Goal: Information Seeking & Learning: Learn about a topic

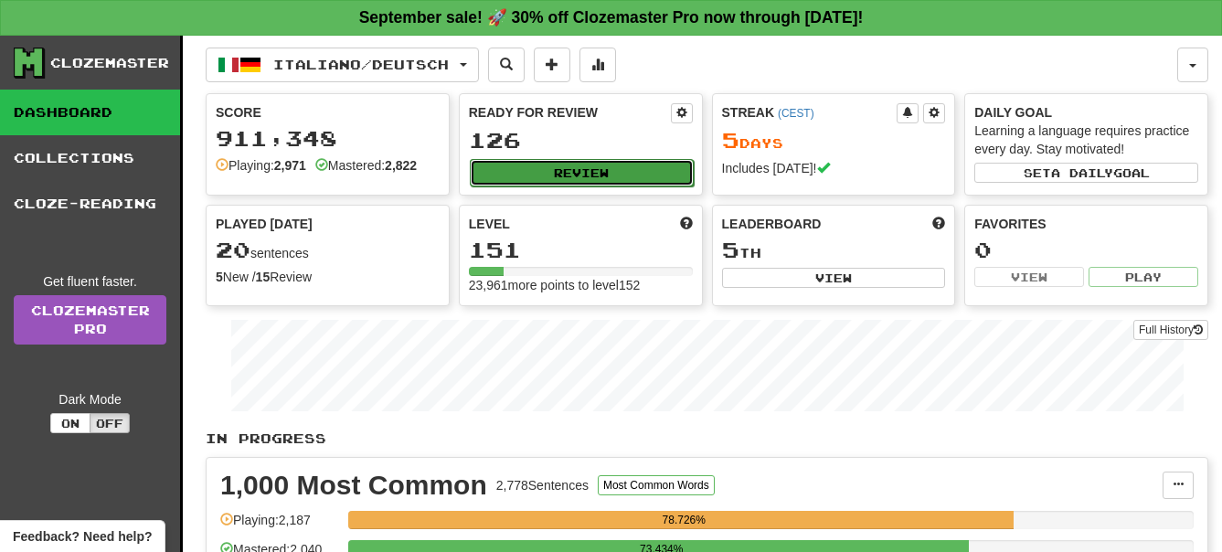
click at [573, 168] on button "Review" at bounding box center [582, 172] width 224 height 27
select select "**"
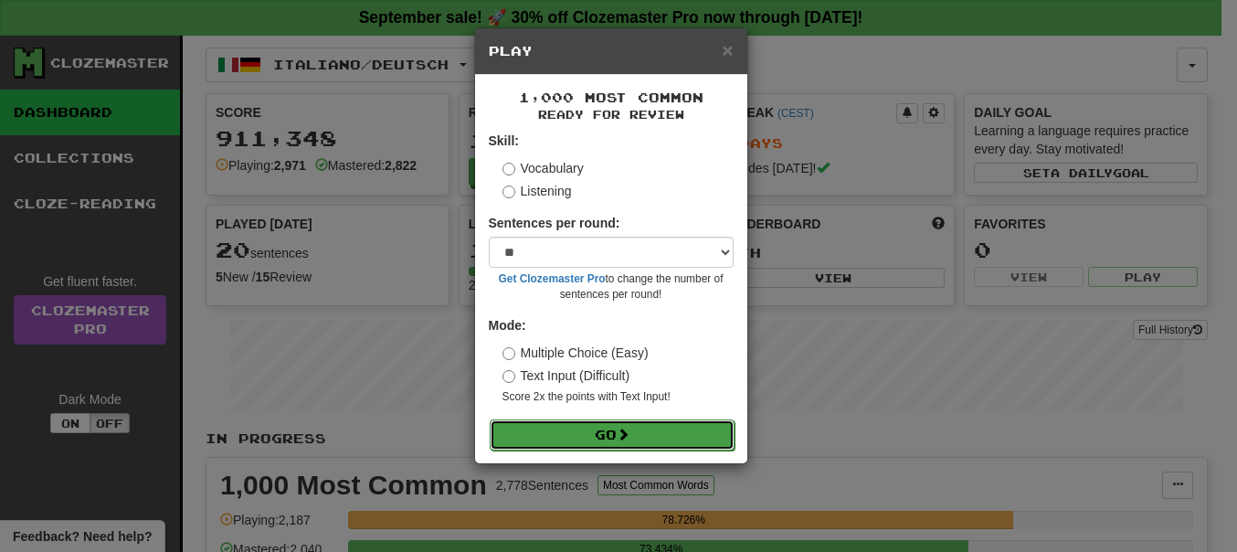
click at [609, 436] on button "Go" at bounding box center [612, 434] width 245 height 31
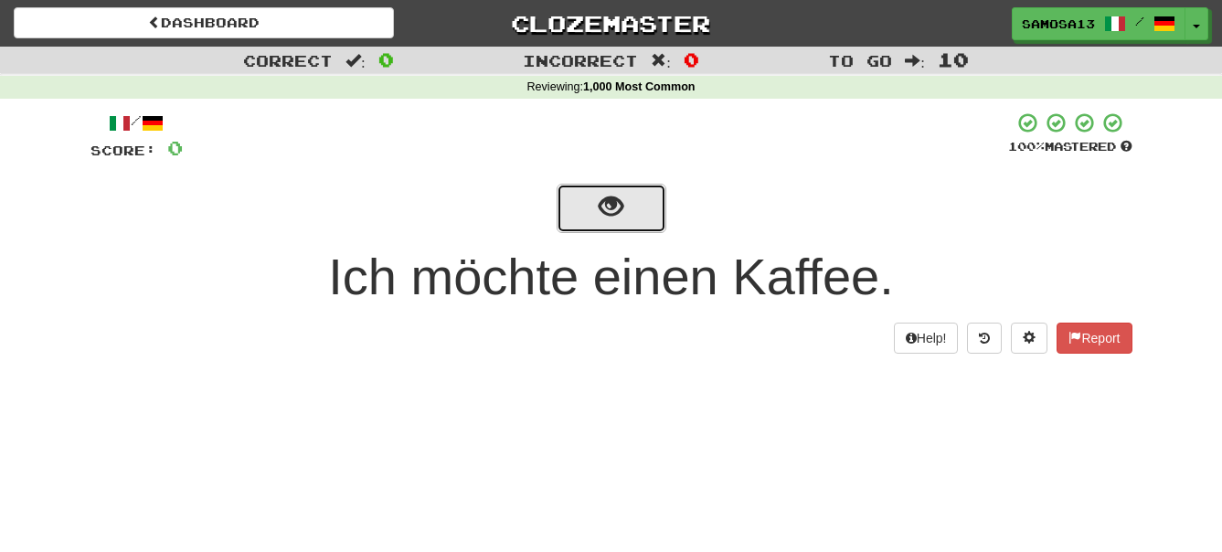
click at [619, 208] on span "show sentence" at bounding box center [610, 207] width 25 height 25
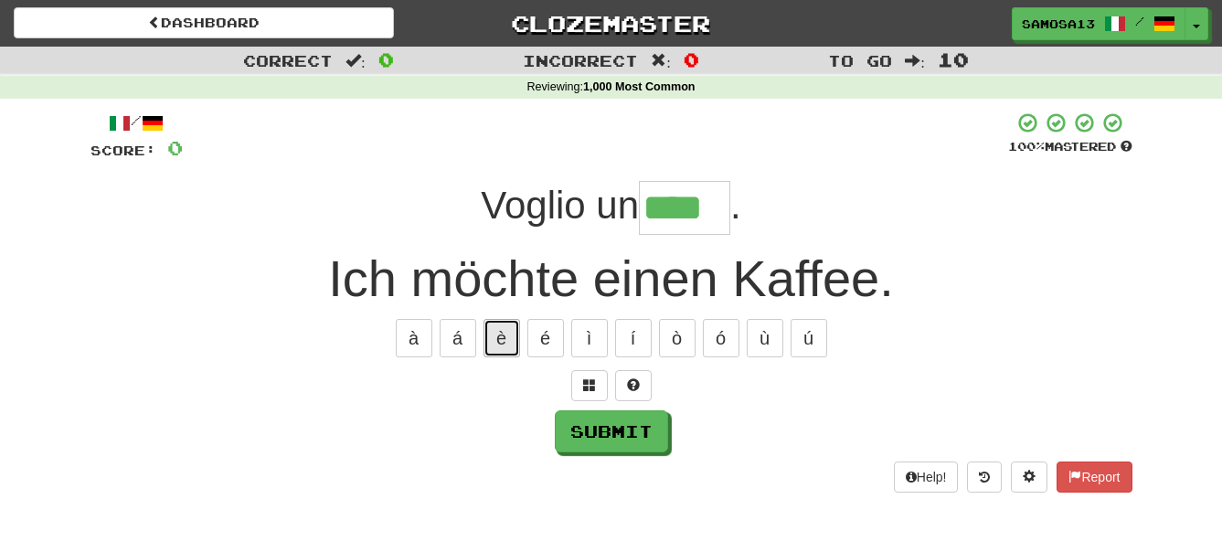
click at [503, 333] on button "è" at bounding box center [501, 338] width 37 height 38
type input "*****"
click at [622, 430] on button "Submit" at bounding box center [612, 432] width 113 height 42
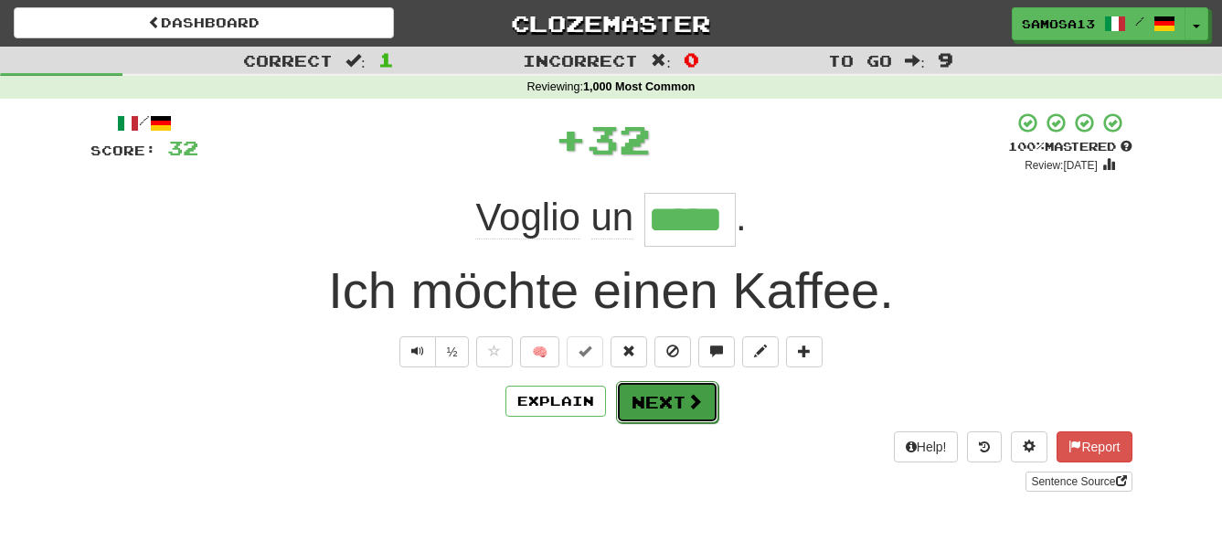
click at [680, 403] on button "Next" at bounding box center [667, 402] width 102 height 42
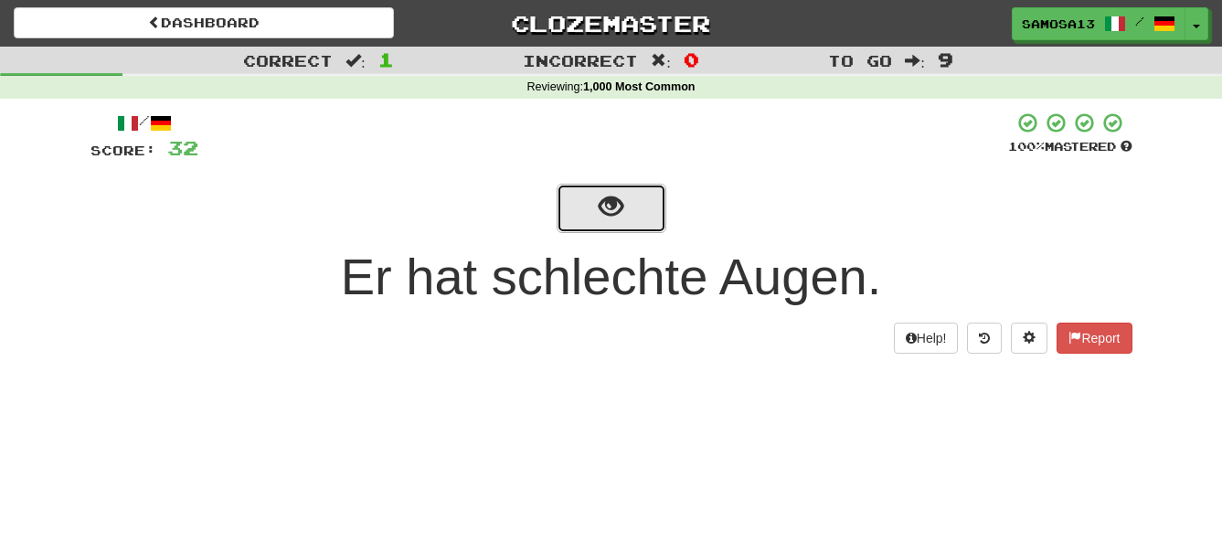
click at [620, 213] on span "show sentence" at bounding box center [610, 207] width 25 height 25
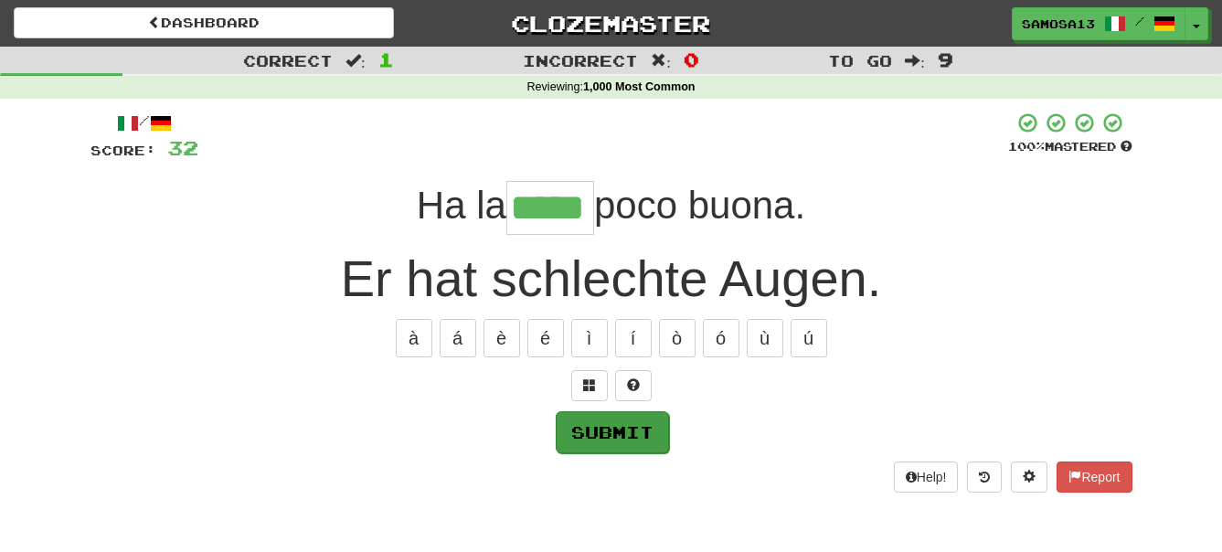
type input "*****"
click at [635, 440] on button "Submit" at bounding box center [612, 432] width 113 height 42
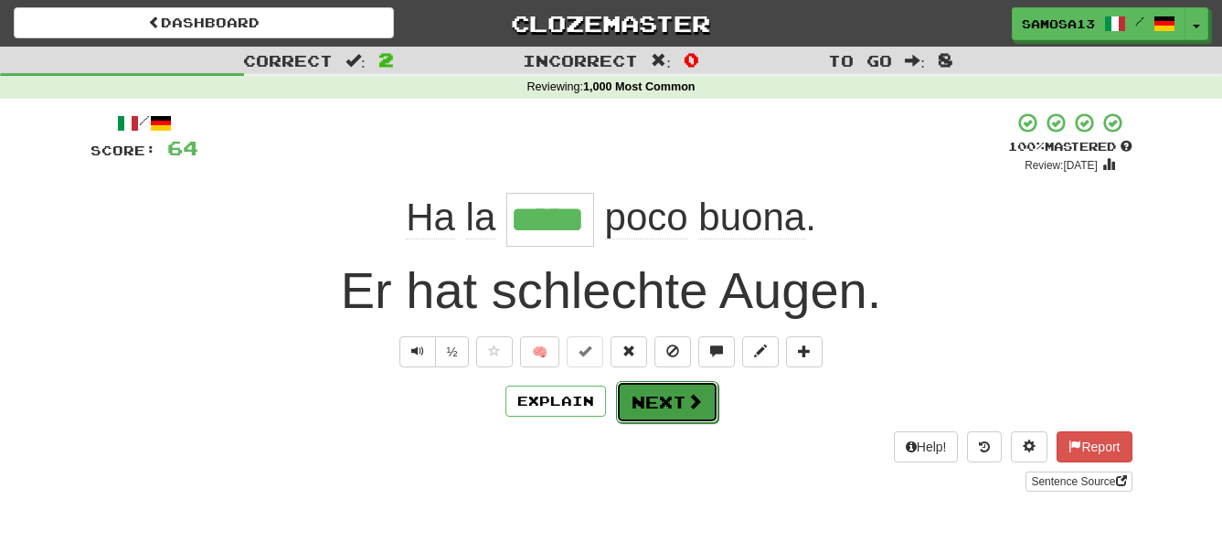
click at [682, 416] on button "Next" at bounding box center [667, 402] width 102 height 42
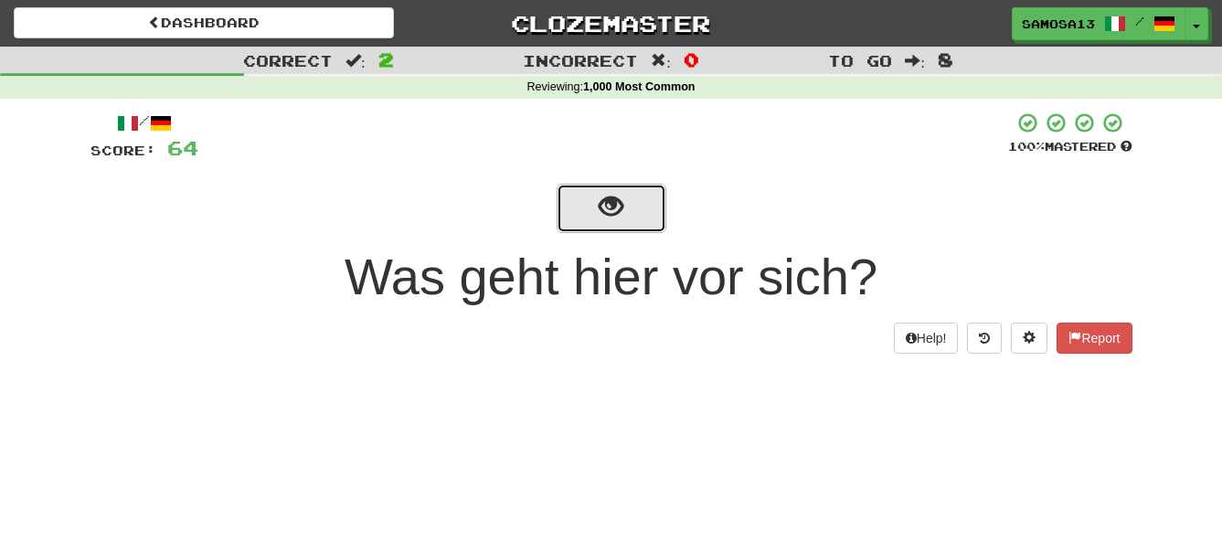
click at [630, 219] on button "show sentence" at bounding box center [611, 208] width 110 height 49
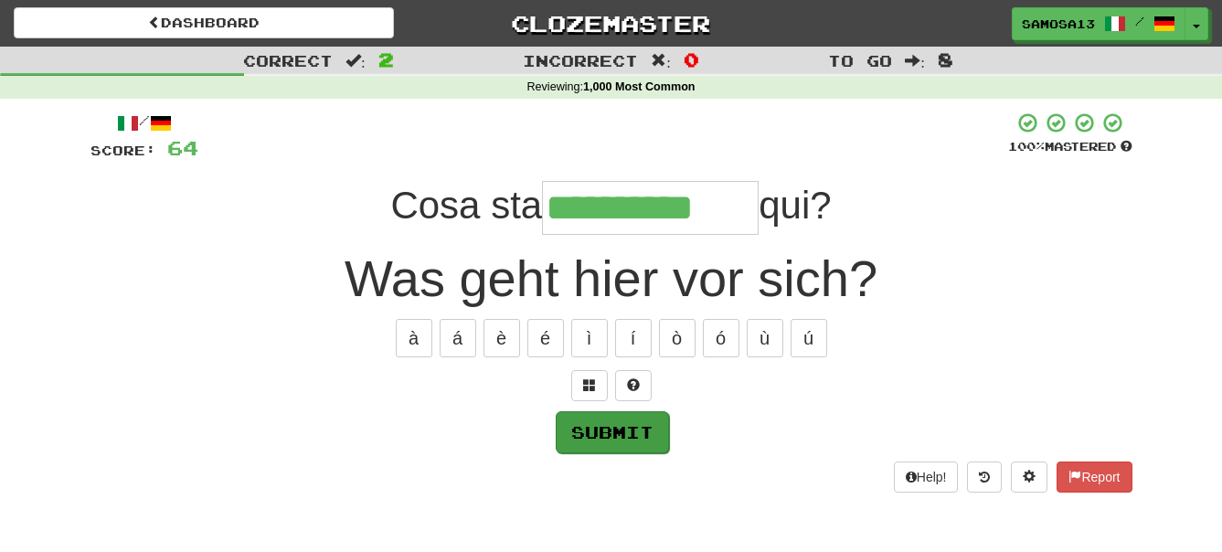
type input "**********"
click at [607, 433] on button "Submit" at bounding box center [612, 432] width 113 height 42
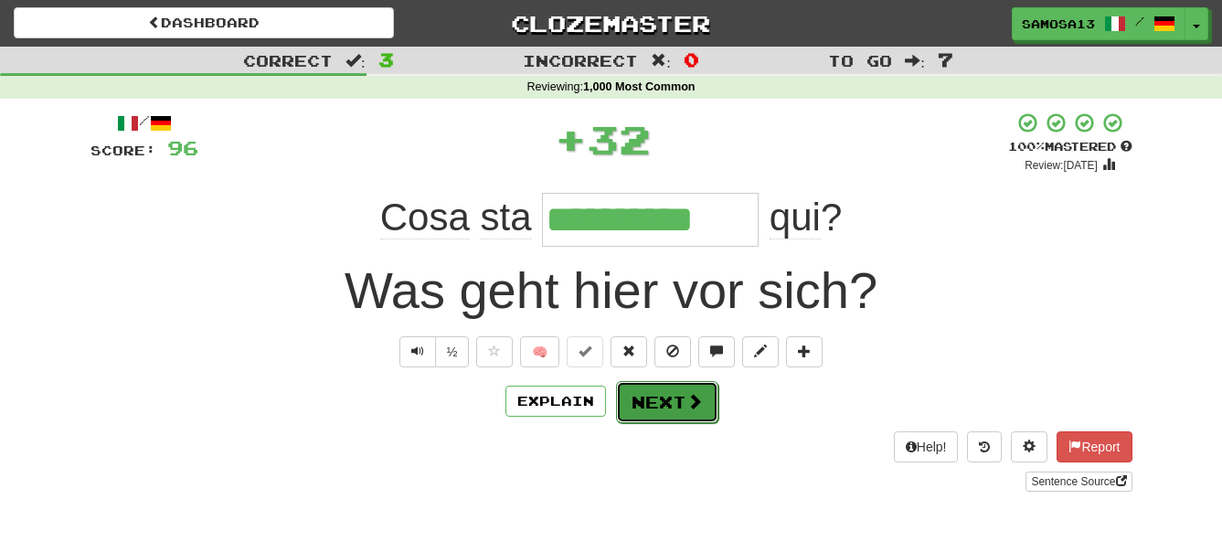
click at [683, 412] on button "Next" at bounding box center [667, 402] width 102 height 42
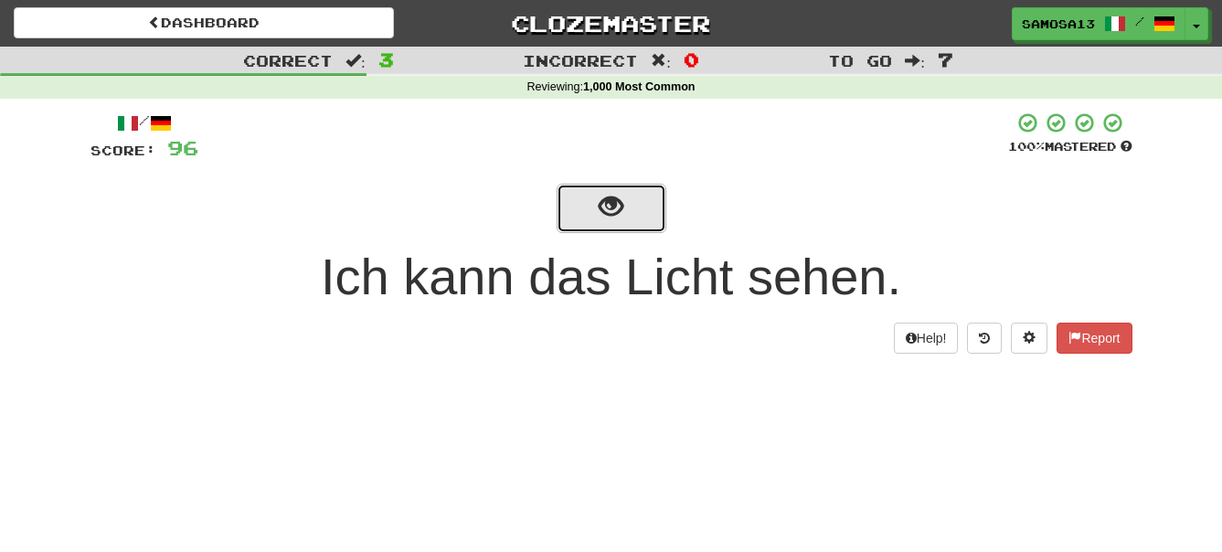
click at [598, 217] on span "show sentence" at bounding box center [610, 207] width 25 height 25
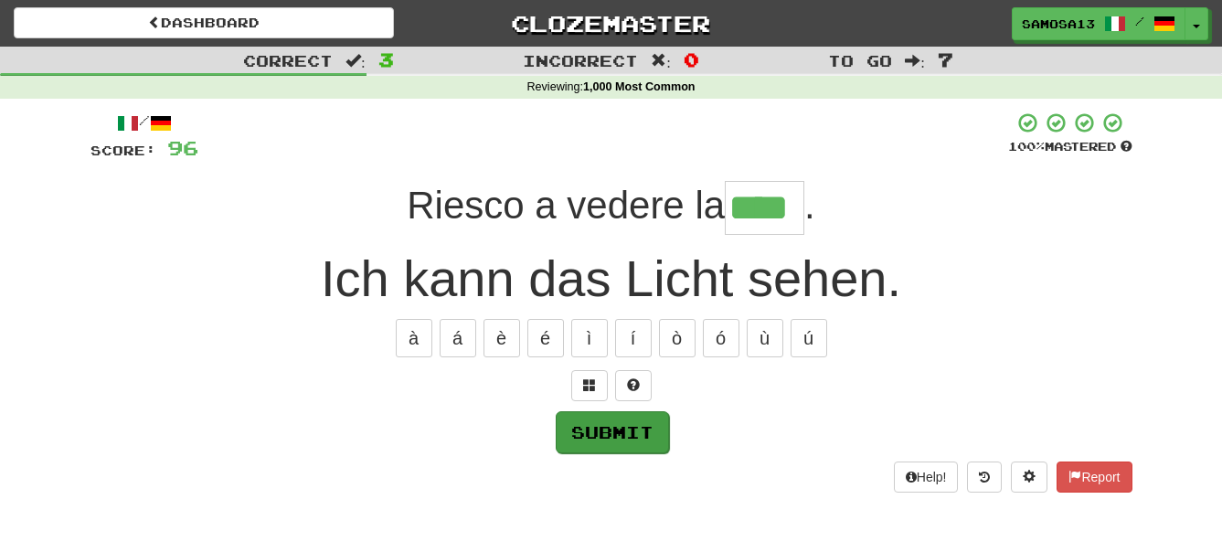
type input "****"
click at [638, 433] on button "Submit" at bounding box center [612, 432] width 113 height 42
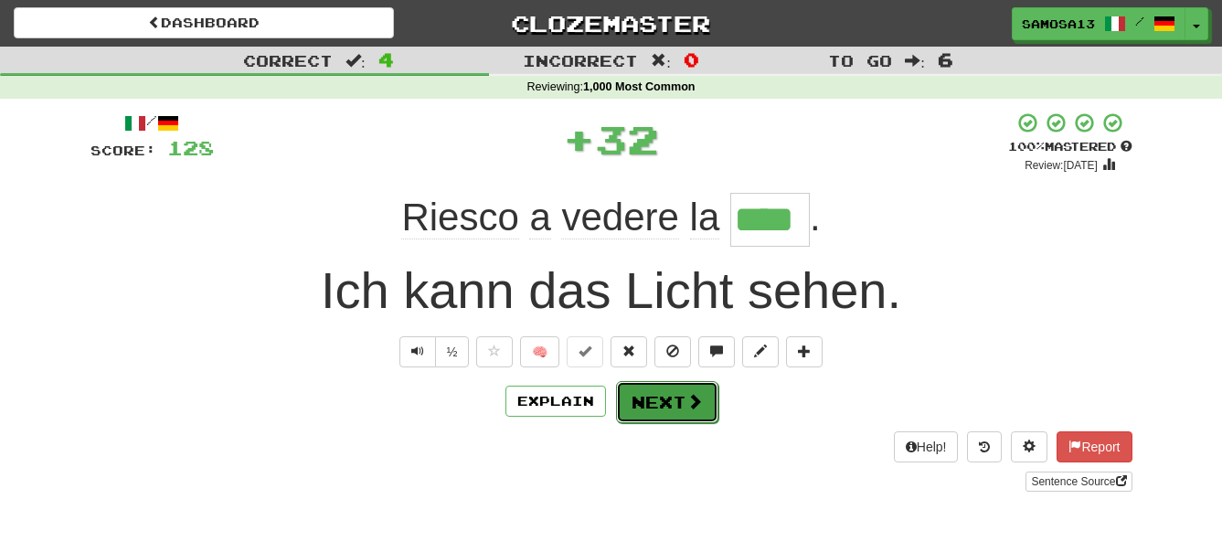
click at [670, 402] on button "Next" at bounding box center [667, 402] width 102 height 42
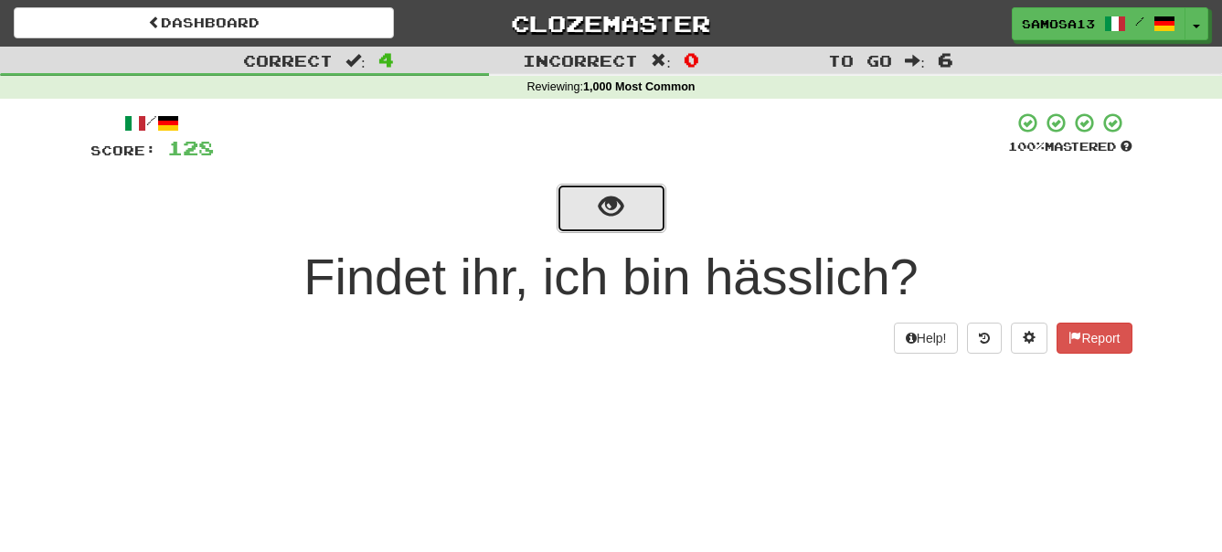
click at [609, 213] on span "show sentence" at bounding box center [610, 207] width 25 height 25
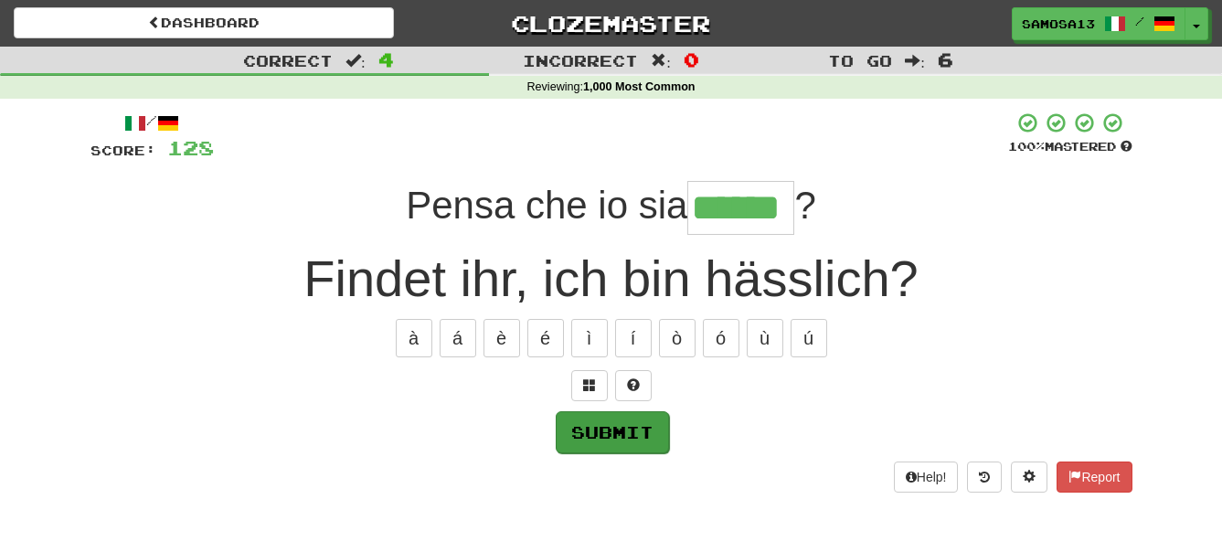
type input "******"
click at [640, 438] on button "Submit" at bounding box center [612, 432] width 113 height 42
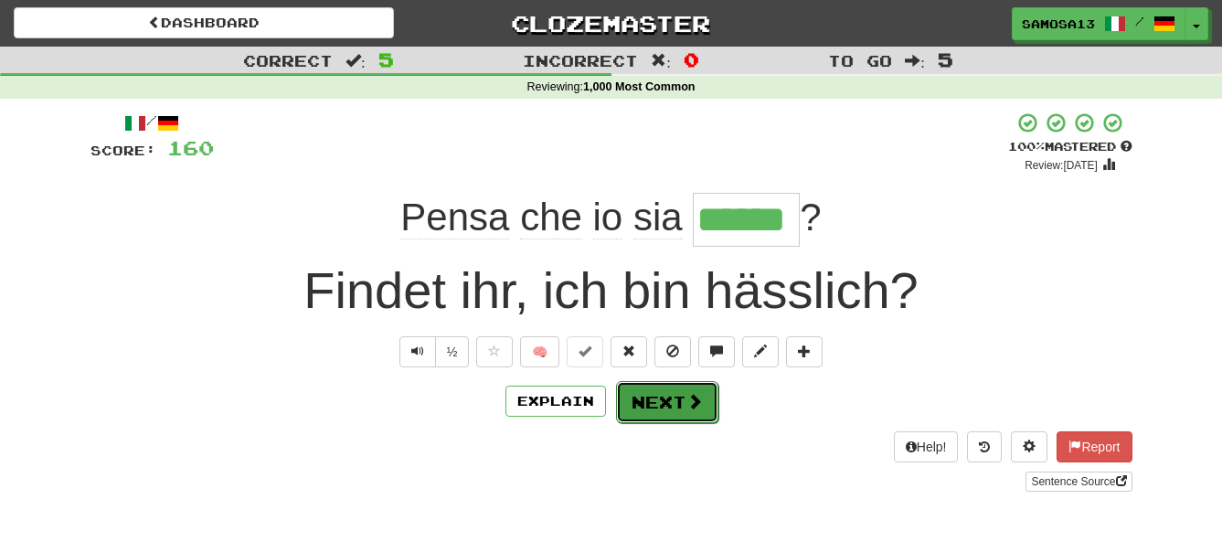
click at [694, 412] on button "Next" at bounding box center [667, 402] width 102 height 42
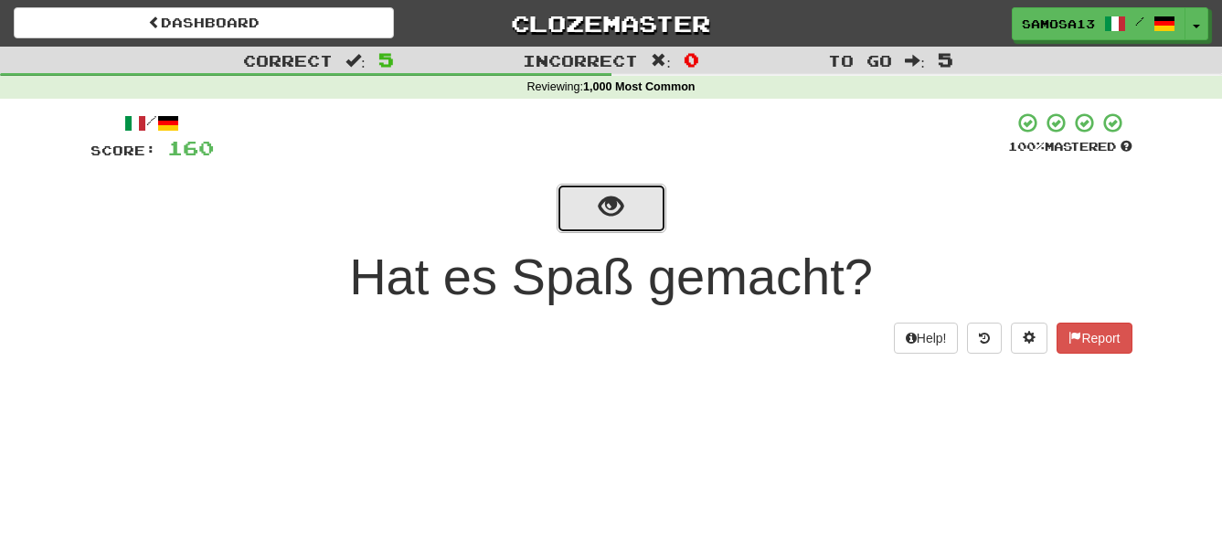
click at [621, 224] on button "show sentence" at bounding box center [611, 208] width 110 height 49
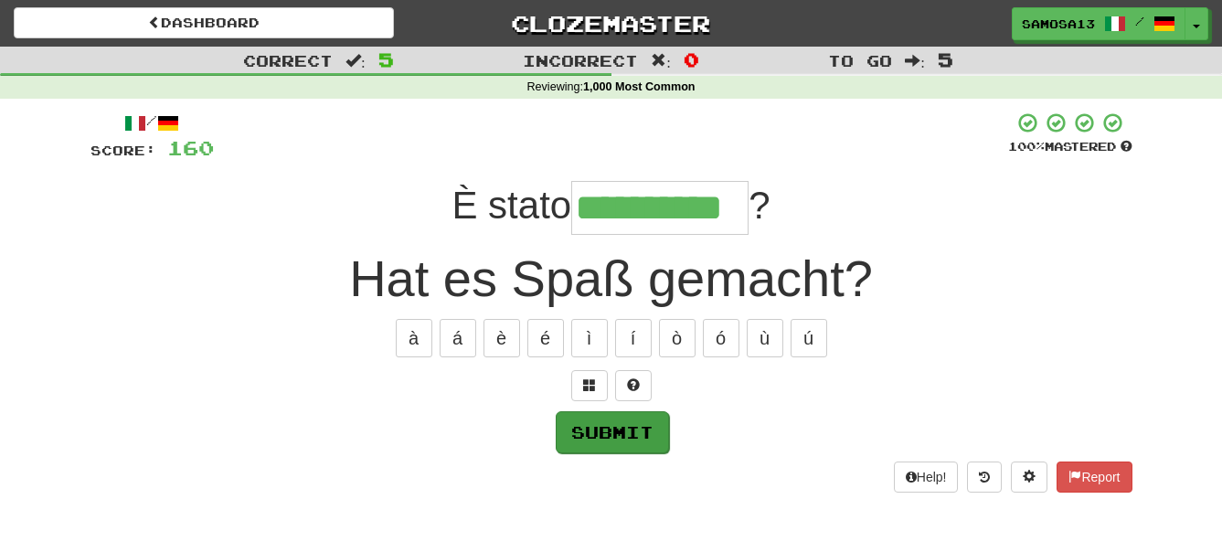
type input "**********"
click at [641, 428] on button "Submit" at bounding box center [612, 432] width 113 height 42
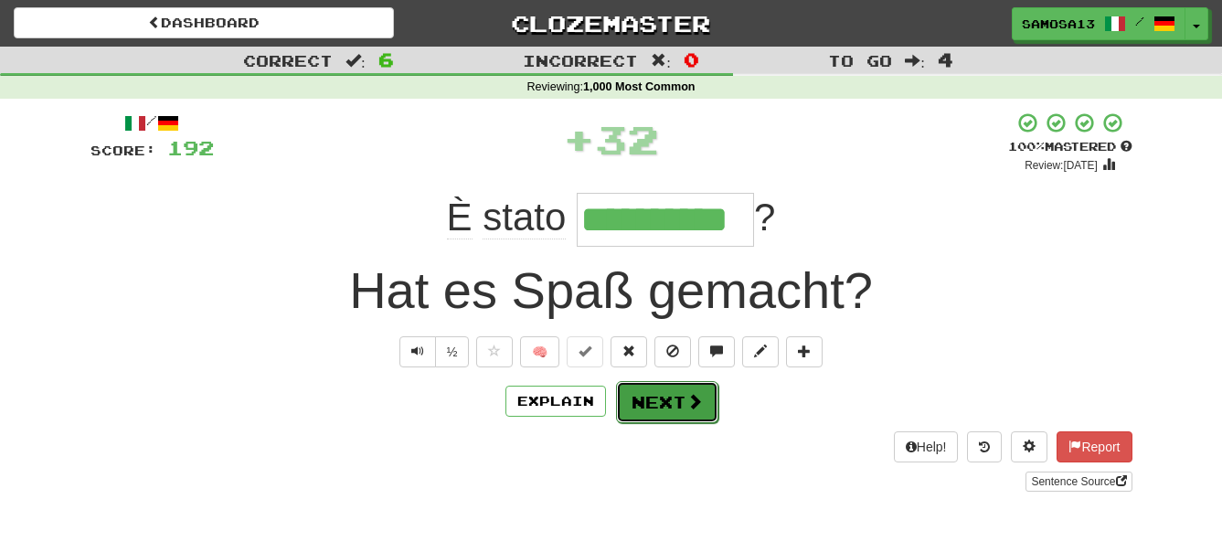
click at [679, 408] on button "Next" at bounding box center [667, 402] width 102 height 42
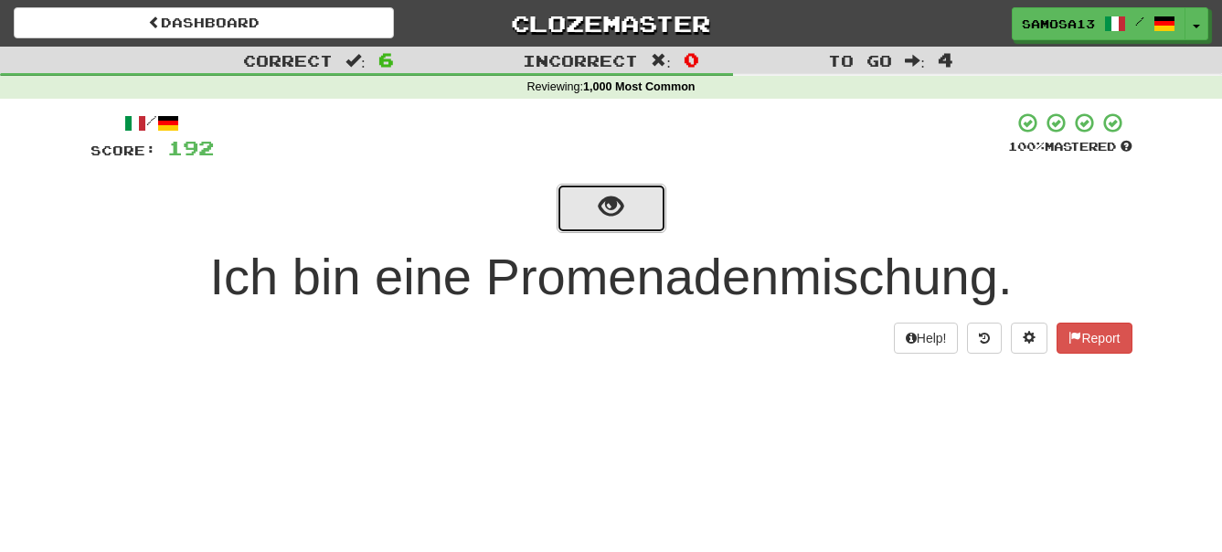
click at [602, 215] on span "show sentence" at bounding box center [610, 207] width 25 height 25
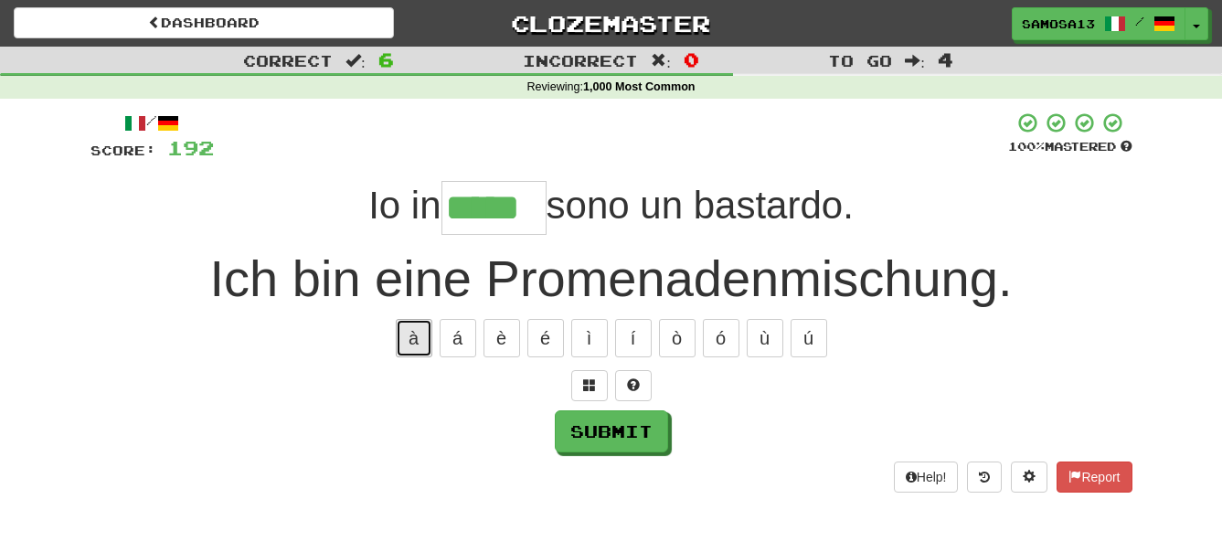
click at [418, 344] on button "à" at bounding box center [414, 338] width 37 height 38
type input "******"
click at [626, 439] on button "Submit" at bounding box center [612, 432] width 113 height 42
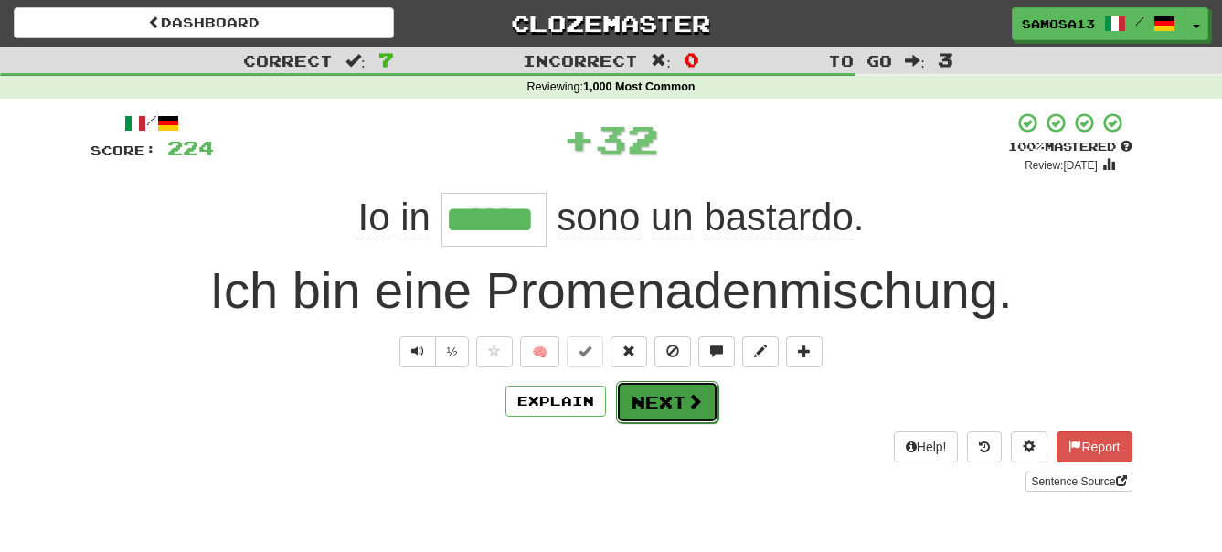
click at [672, 399] on button "Next" at bounding box center [667, 402] width 102 height 42
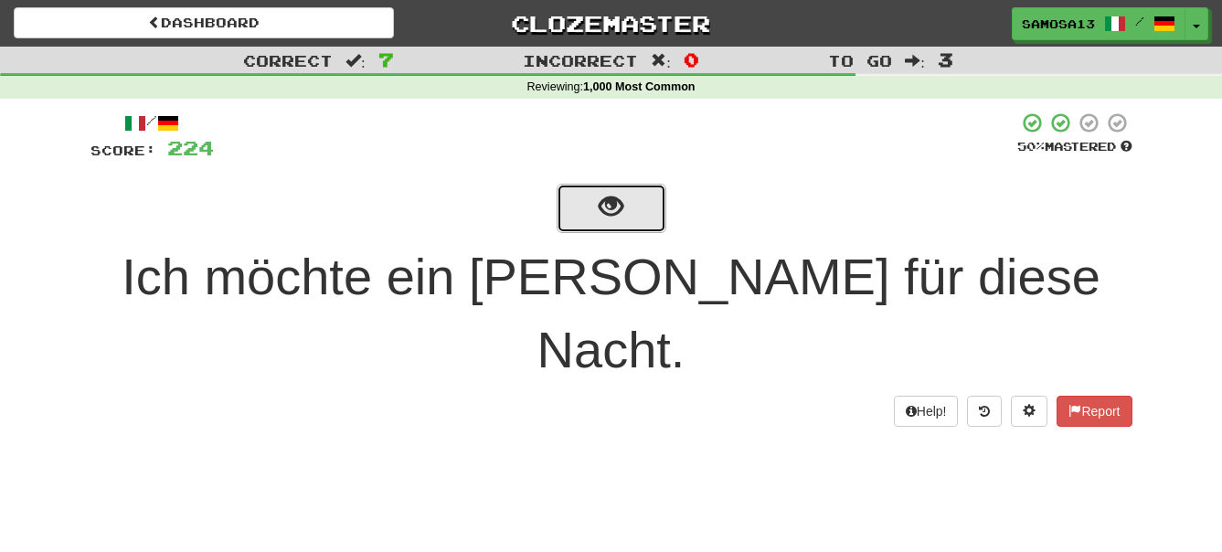
click at [613, 219] on span "show sentence" at bounding box center [610, 207] width 25 height 25
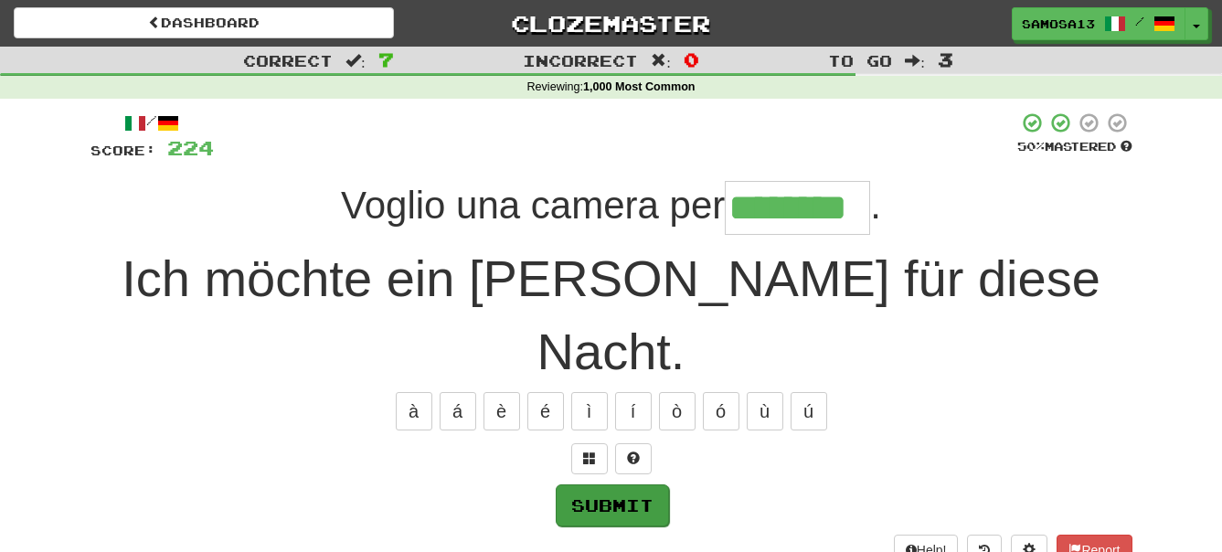
type input "********"
click at [634, 484] on button "Submit" at bounding box center [612, 505] width 113 height 42
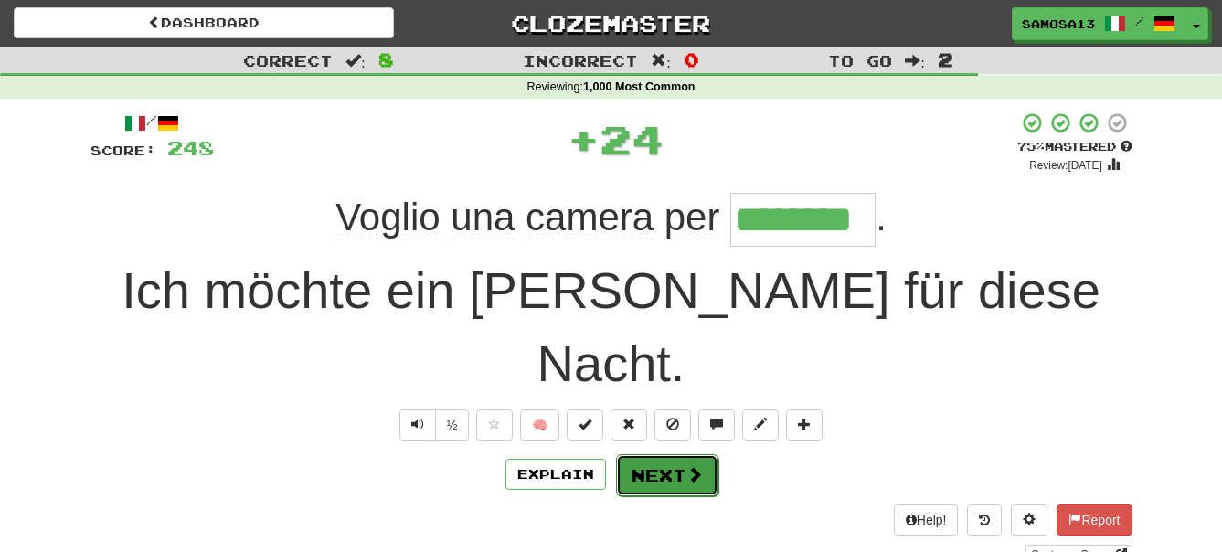
click at [671, 454] on button "Next" at bounding box center [667, 475] width 102 height 42
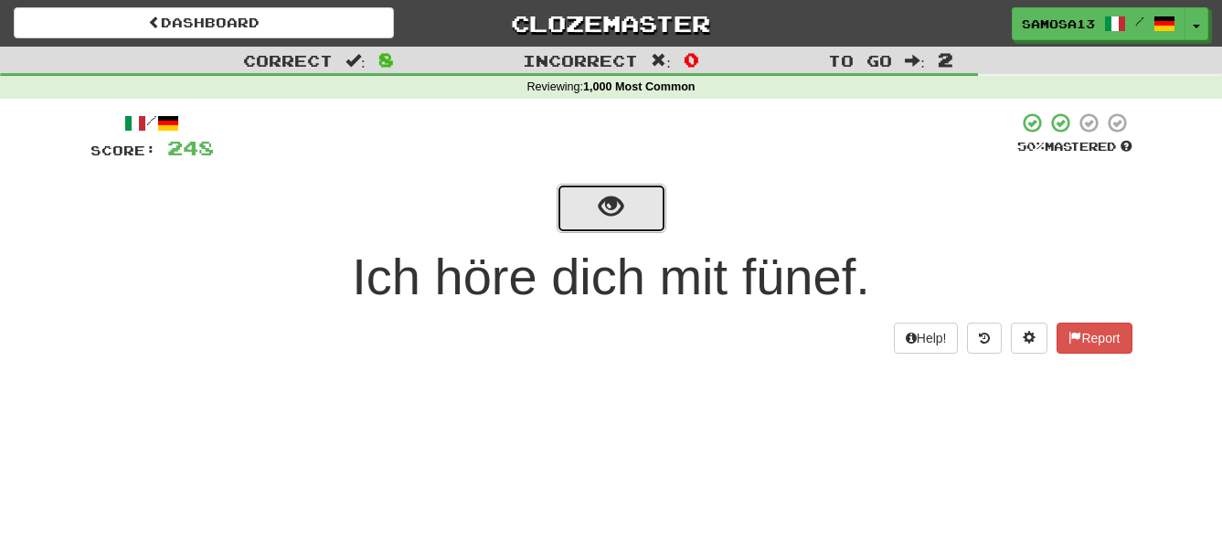
click at [598, 228] on button "show sentence" at bounding box center [611, 208] width 110 height 49
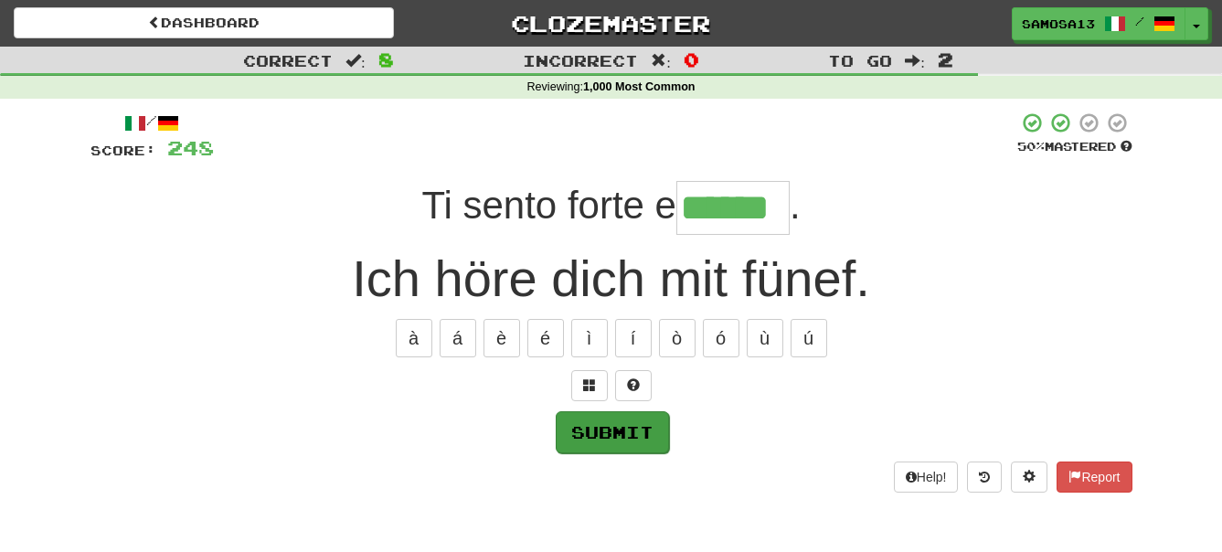
type input "******"
click at [617, 426] on button "Submit" at bounding box center [612, 432] width 113 height 42
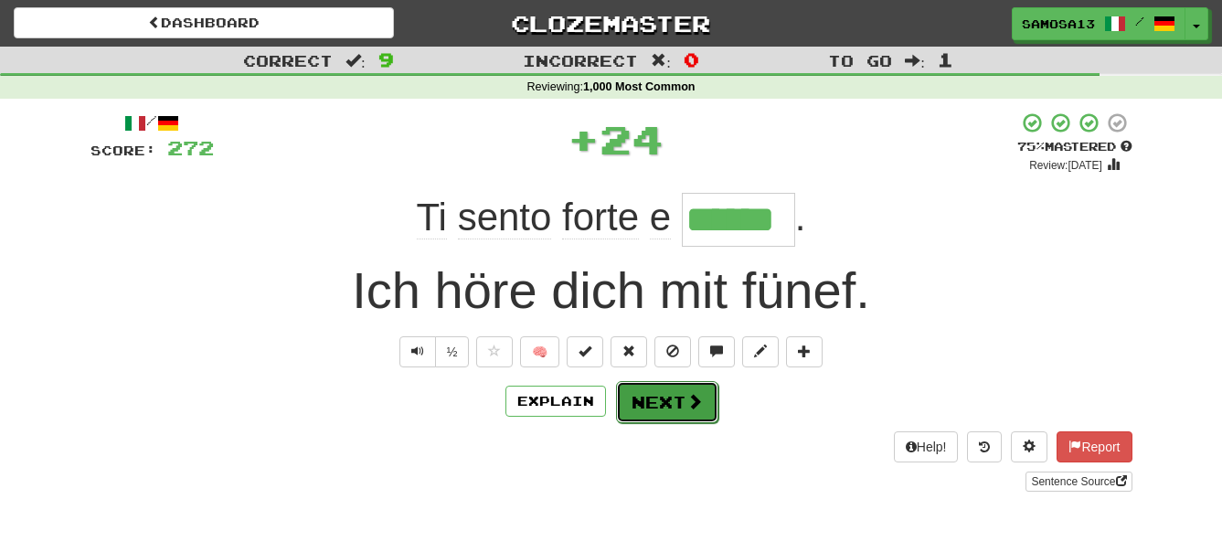
click at [662, 393] on button "Next" at bounding box center [667, 402] width 102 height 42
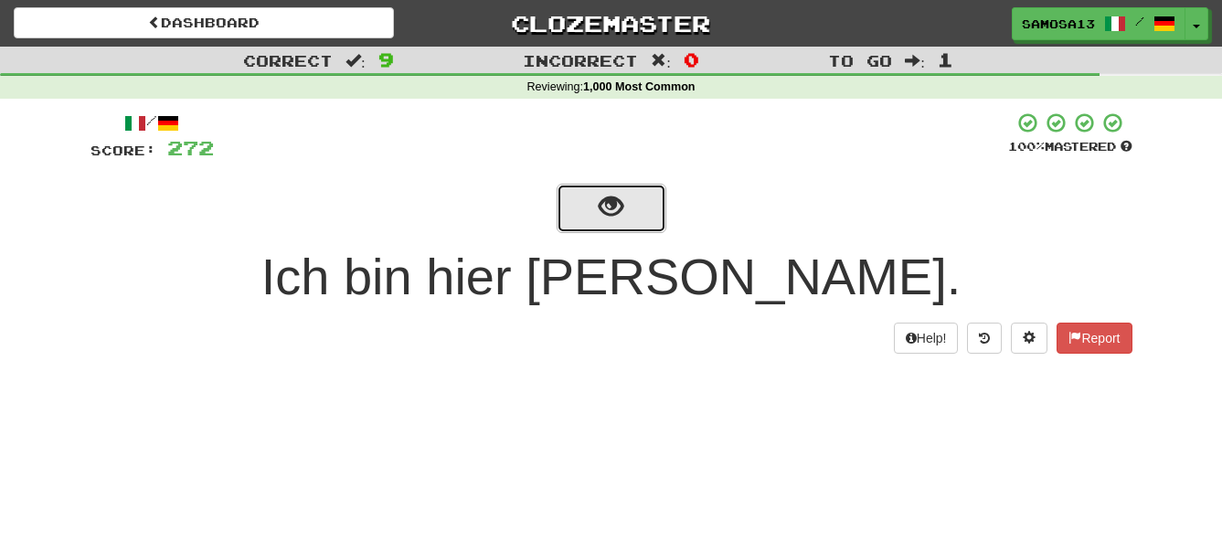
click at [606, 214] on span "show sentence" at bounding box center [610, 207] width 25 height 25
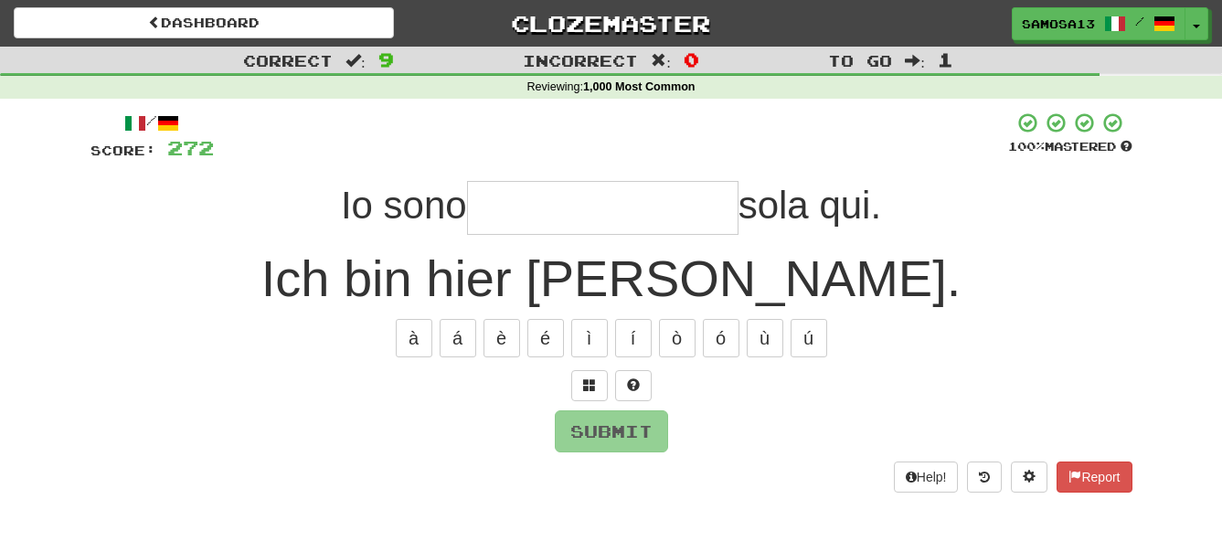
type input "*"
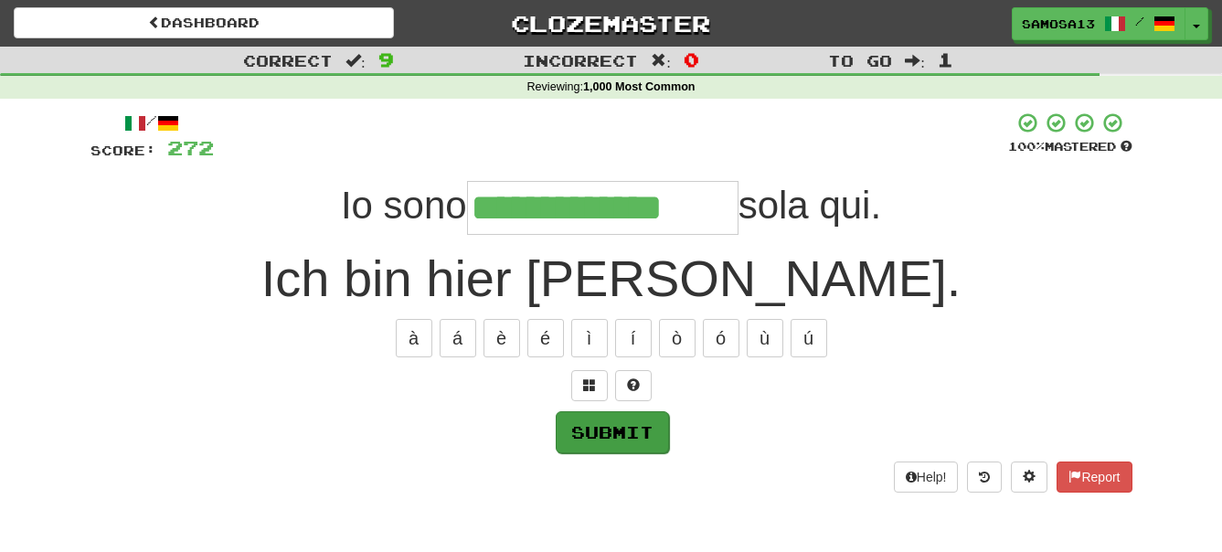
type input "**********"
click at [595, 427] on button "Submit" at bounding box center [612, 432] width 113 height 42
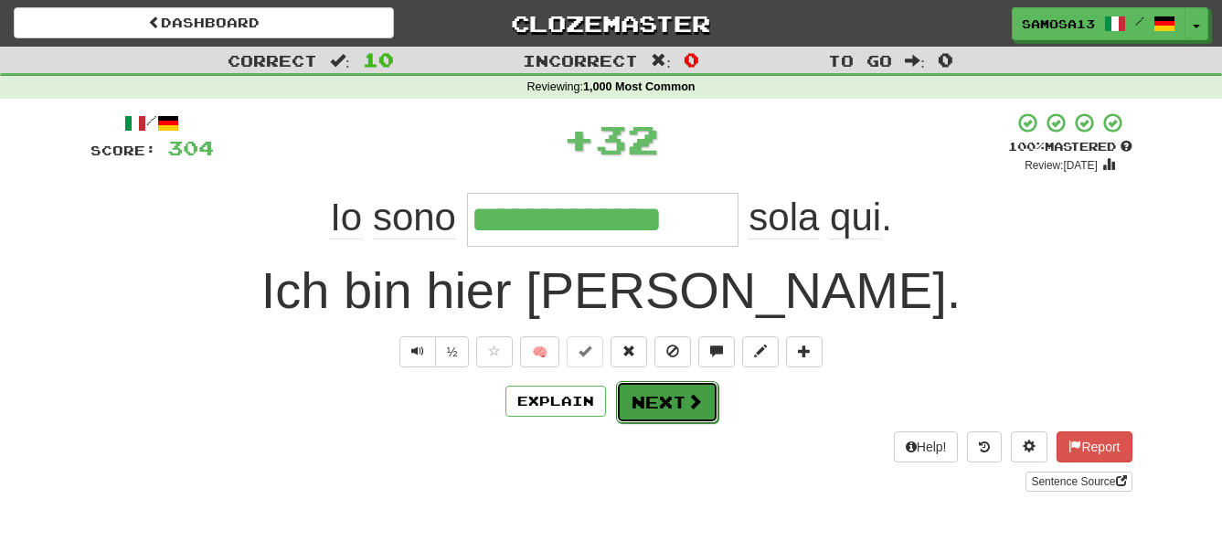
click at [678, 407] on button "Next" at bounding box center [667, 402] width 102 height 42
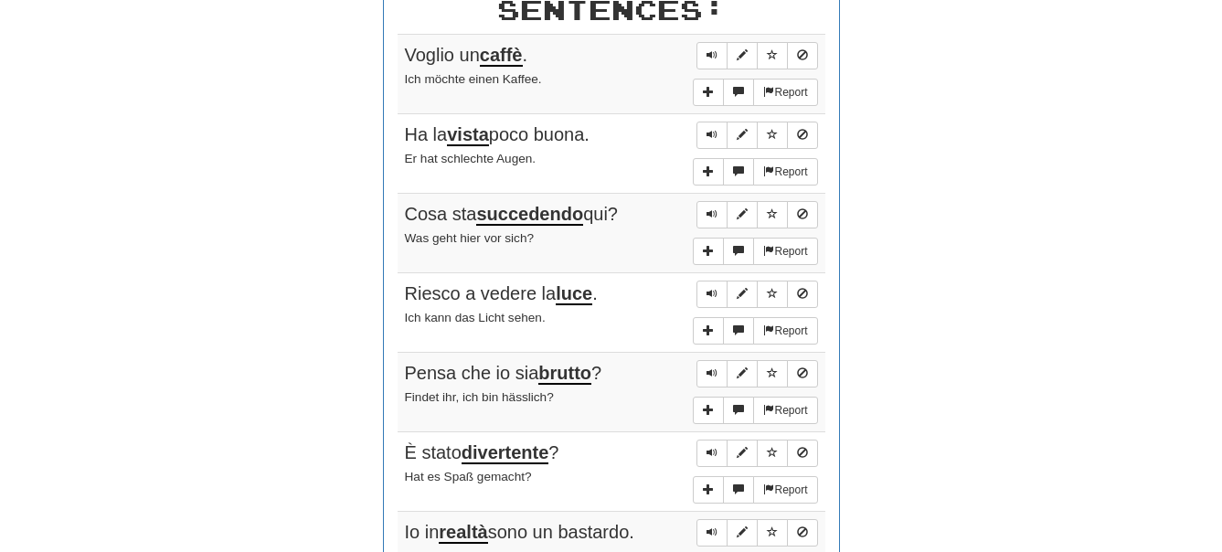
scroll to position [1118, 0]
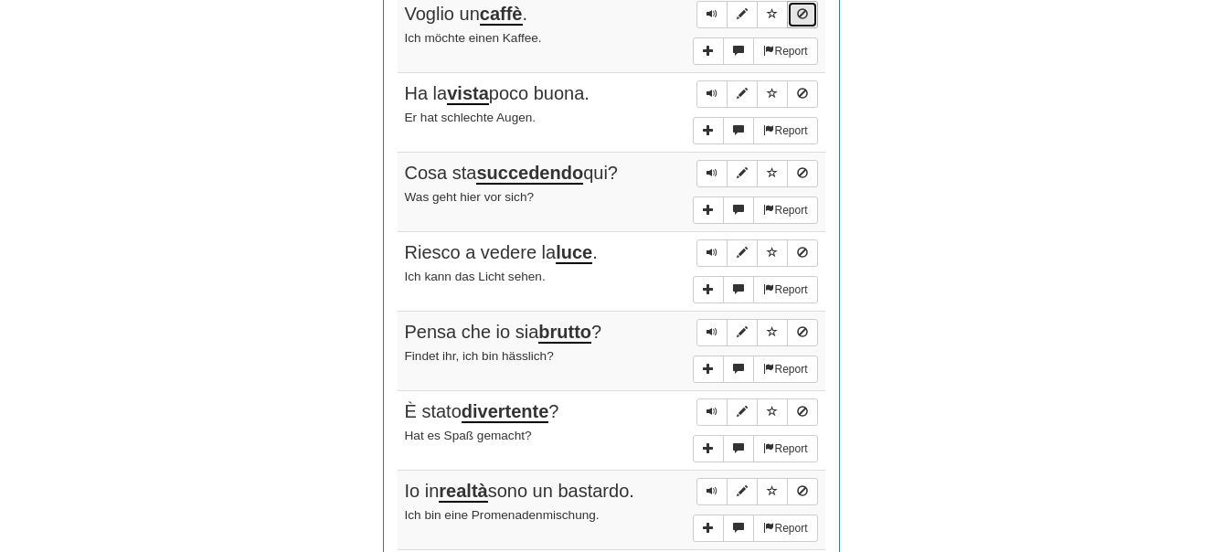
click at [800, 16] on span "Sentence controls" at bounding box center [802, 13] width 11 height 11
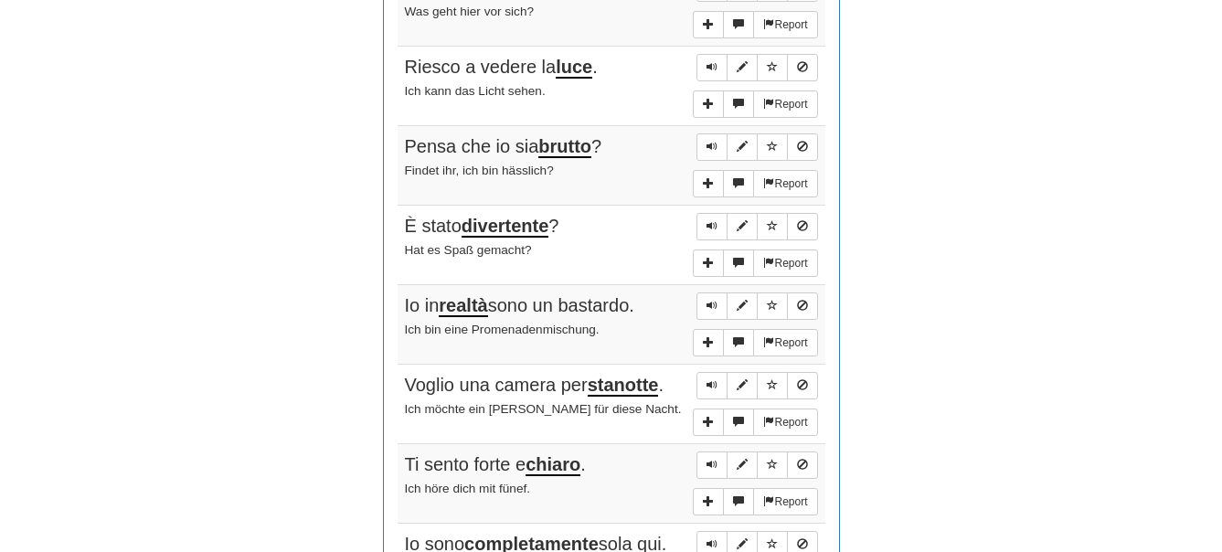
scroll to position [1305, 0]
click at [799, 149] on span "Sentence controls" at bounding box center [802, 145] width 11 height 11
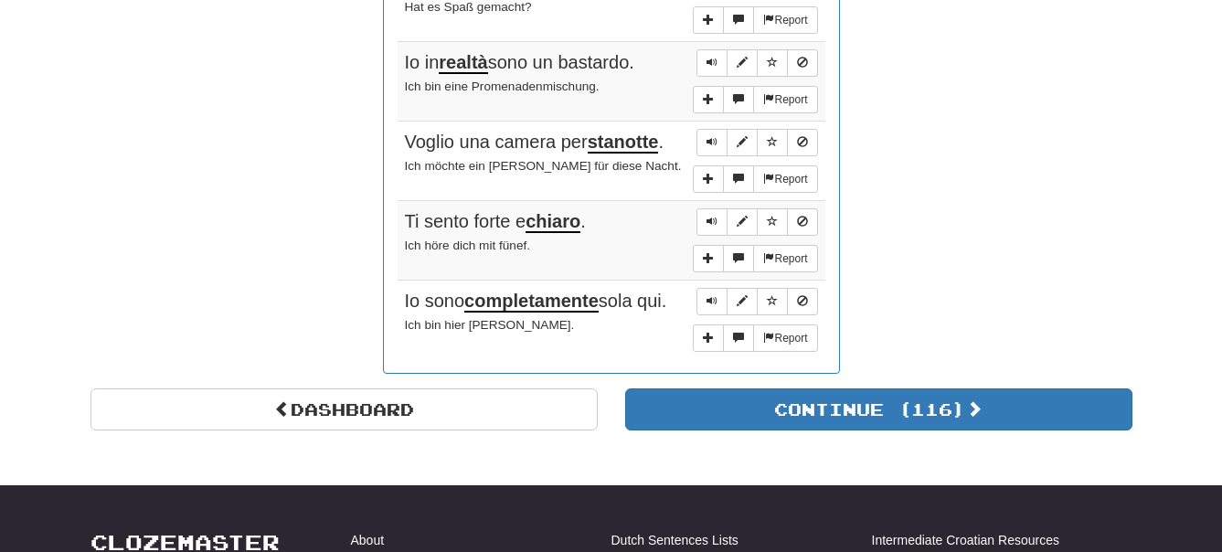
scroll to position [1584, 0]
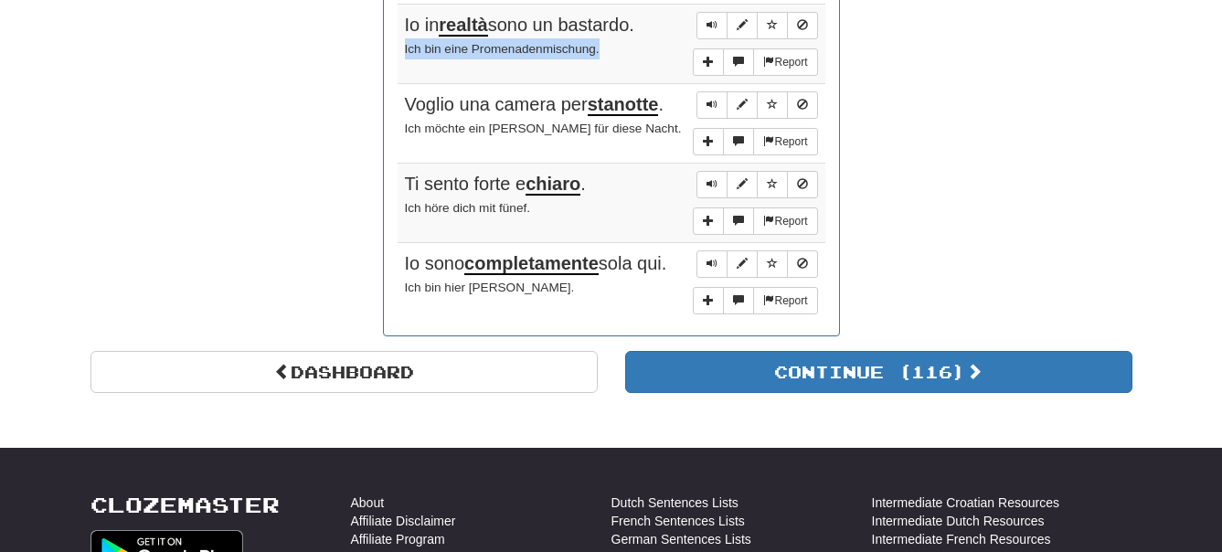
drag, startPoint x: 405, startPoint y: 48, endPoint x: 675, endPoint y: 55, distance: 270.5
click at [675, 55] on div "Ich bin eine Promenadenmischung." at bounding box center [611, 48] width 413 height 21
copy small "Ich bin eine Promenadenmischung."
click at [802, 188] on span "Sentence controls" at bounding box center [802, 183] width 11 height 11
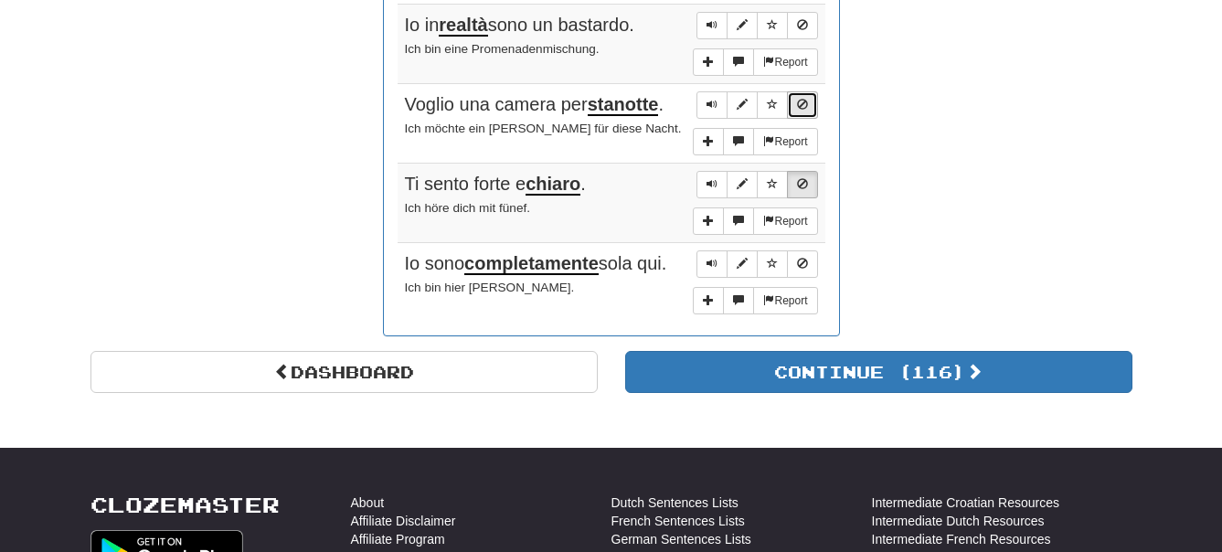
click at [797, 106] on span "Sentence controls" at bounding box center [802, 104] width 11 height 11
click at [795, 110] on button "Sentence controls" at bounding box center [802, 104] width 31 height 27
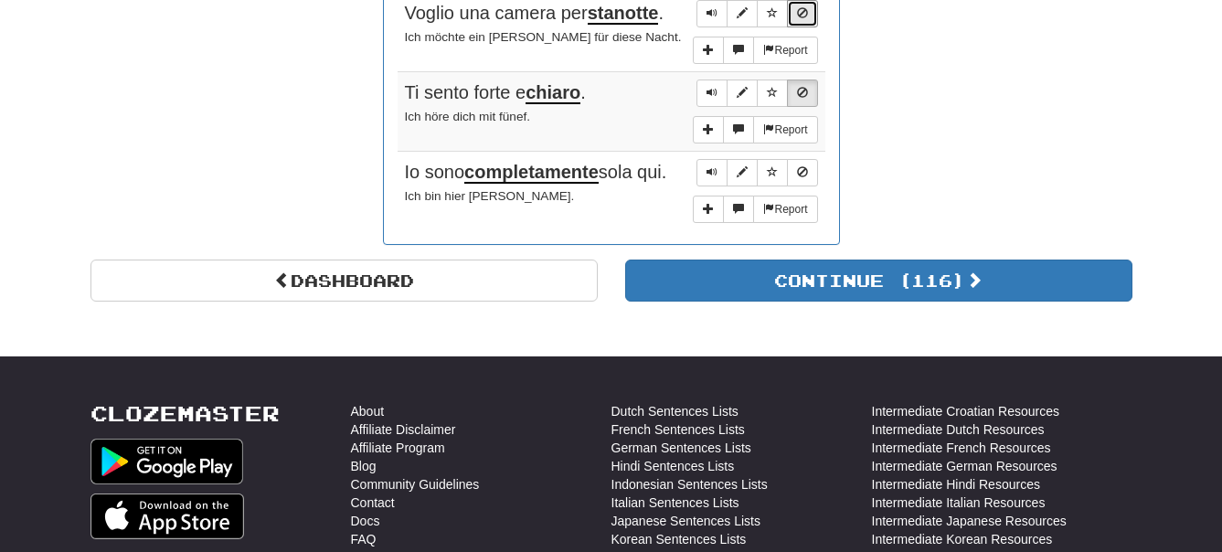
scroll to position [1678, 0]
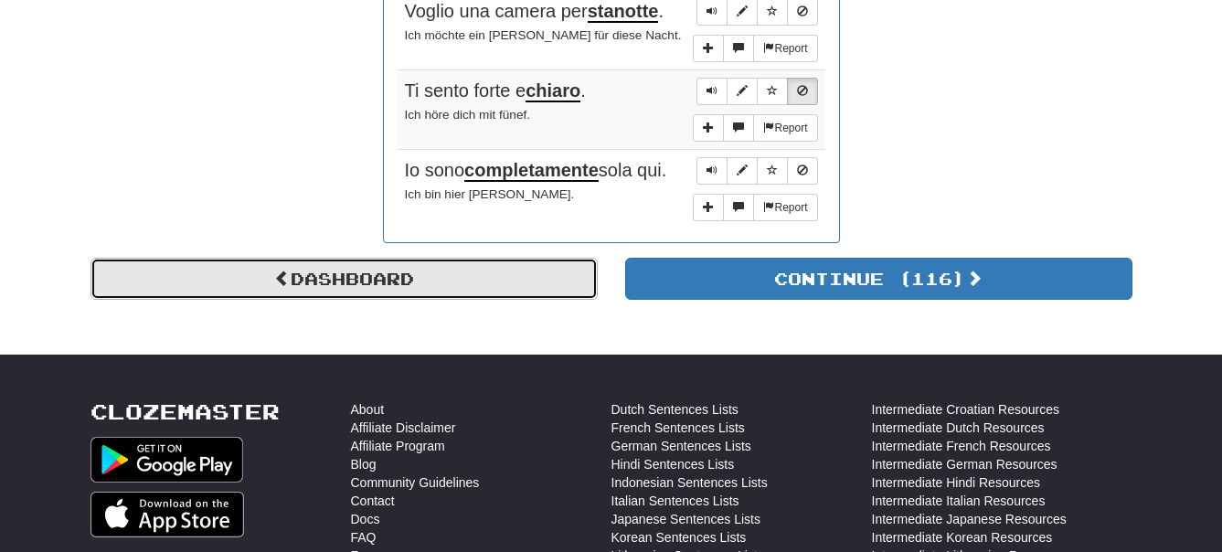
click at [497, 286] on link "Dashboard" at bounding box center [343, 279] width 507 height 42
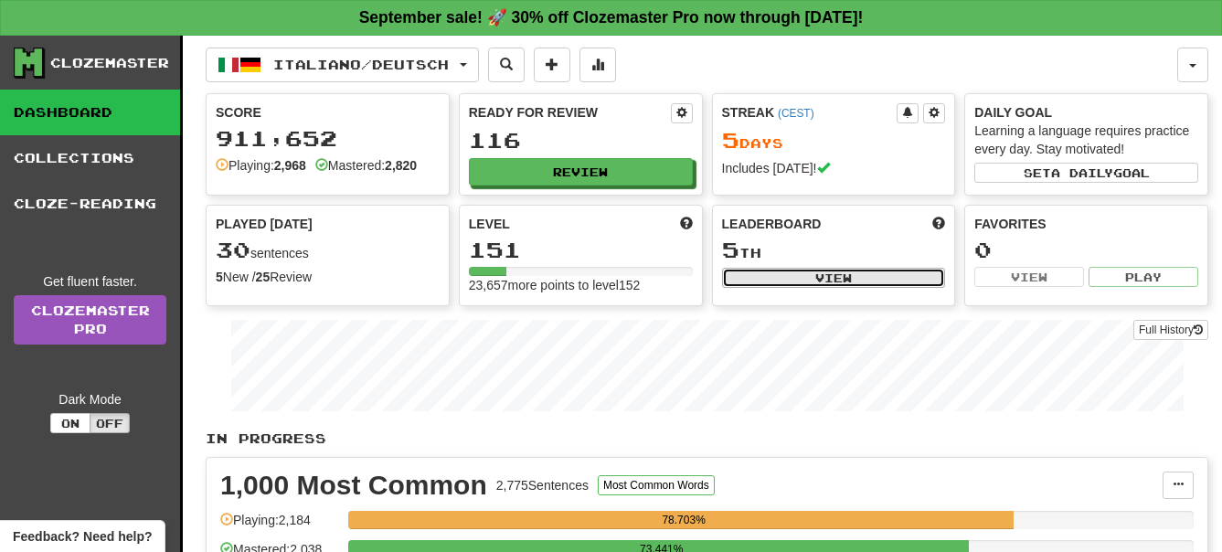
click at [793, 281] on button "View" at bounding box center [834, 278] width 224 height 20
select select "**********"
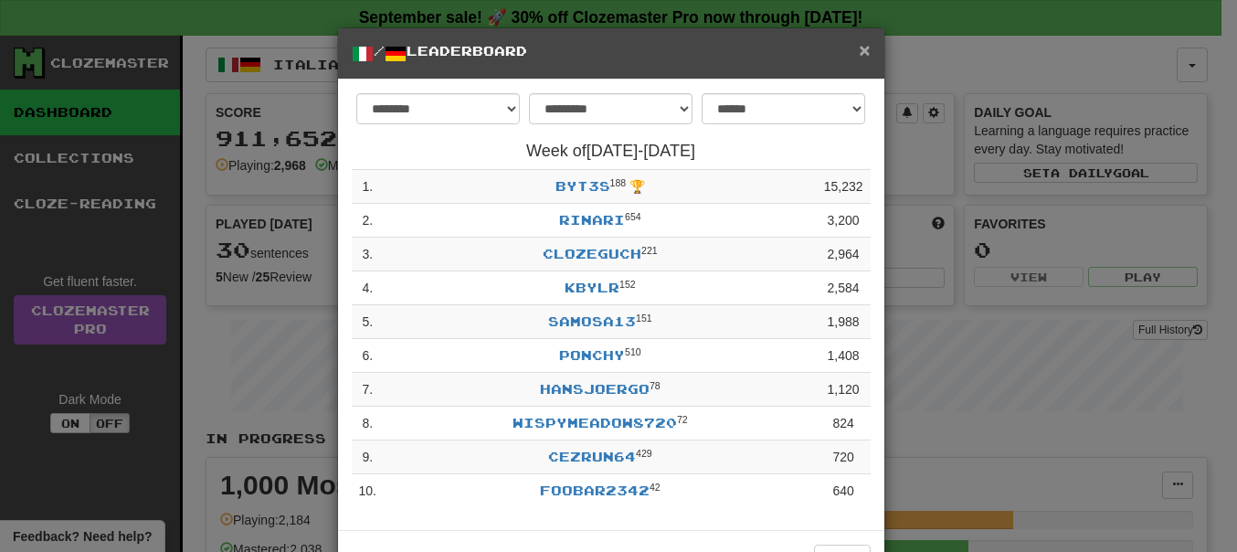
click at [859, 56] on span "×" at bounding box center [864, 49] width 11 height 21
